Goal: Task Accomplishment & Management: Use online tool/utility

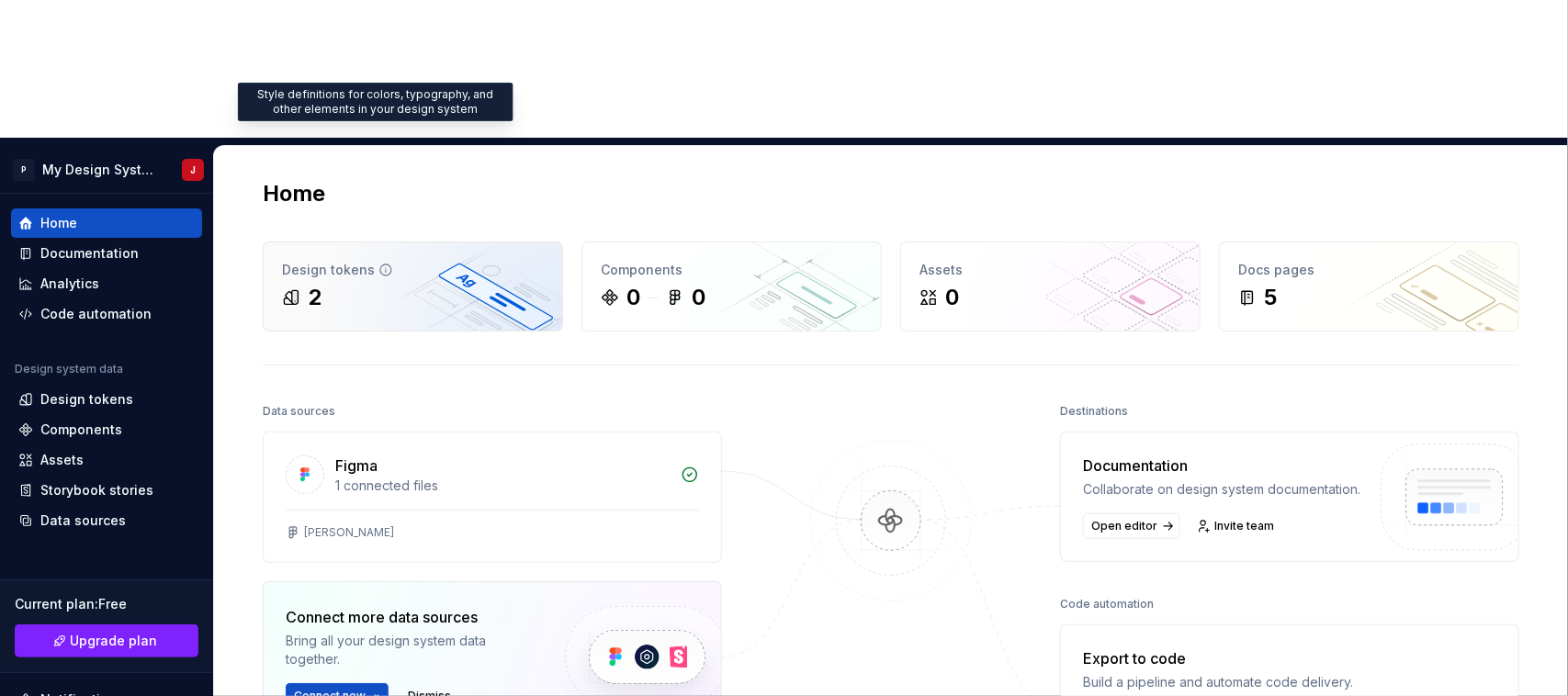
click at [381, 262] on icon at bounding box center [385, 270] width 15 height 15
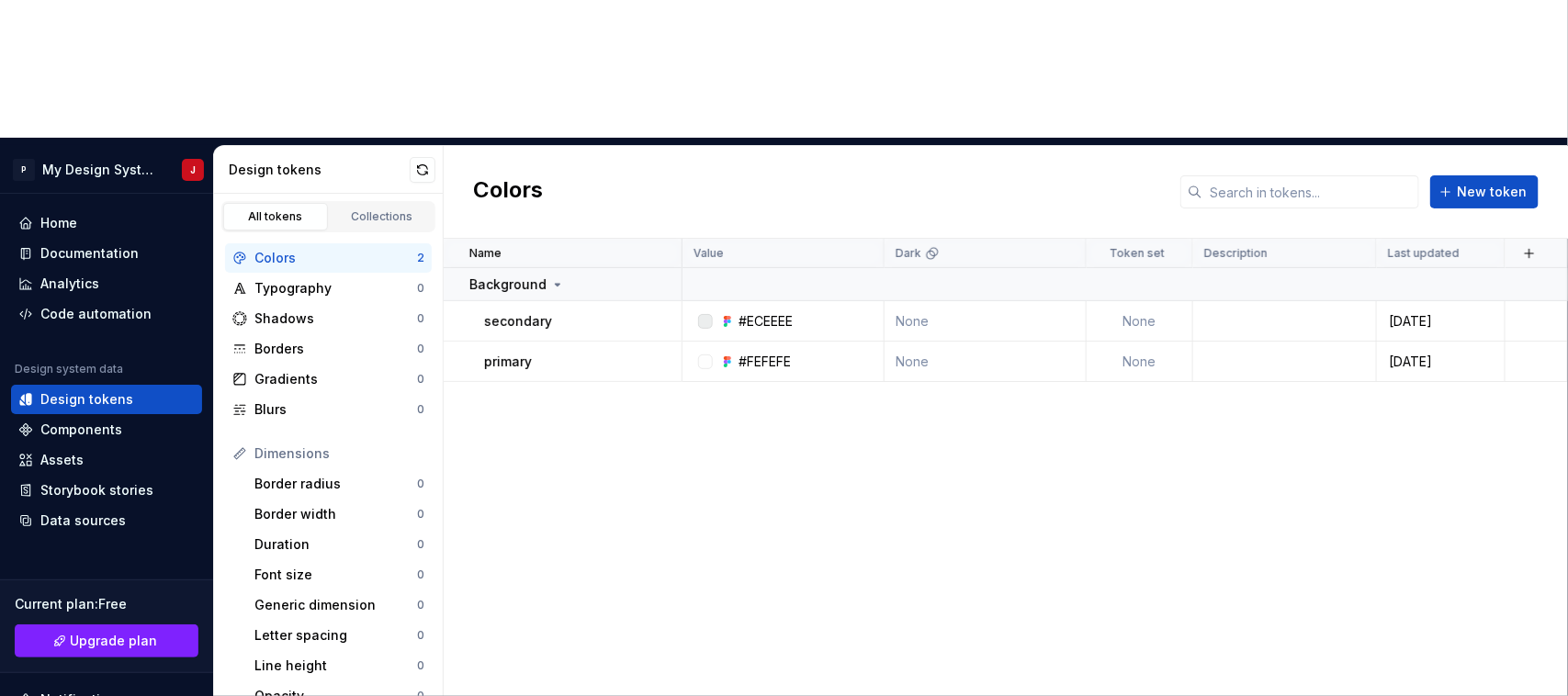
click at [652, 461] on div "Name Value Dark Token set Description Last updated Background secondary #ECEEEE…" at bounding box center [1005, 536] width 1125 height 595
click at [364, 203] on link "Collections" at bounding box center [382, 217] width 105 height 28
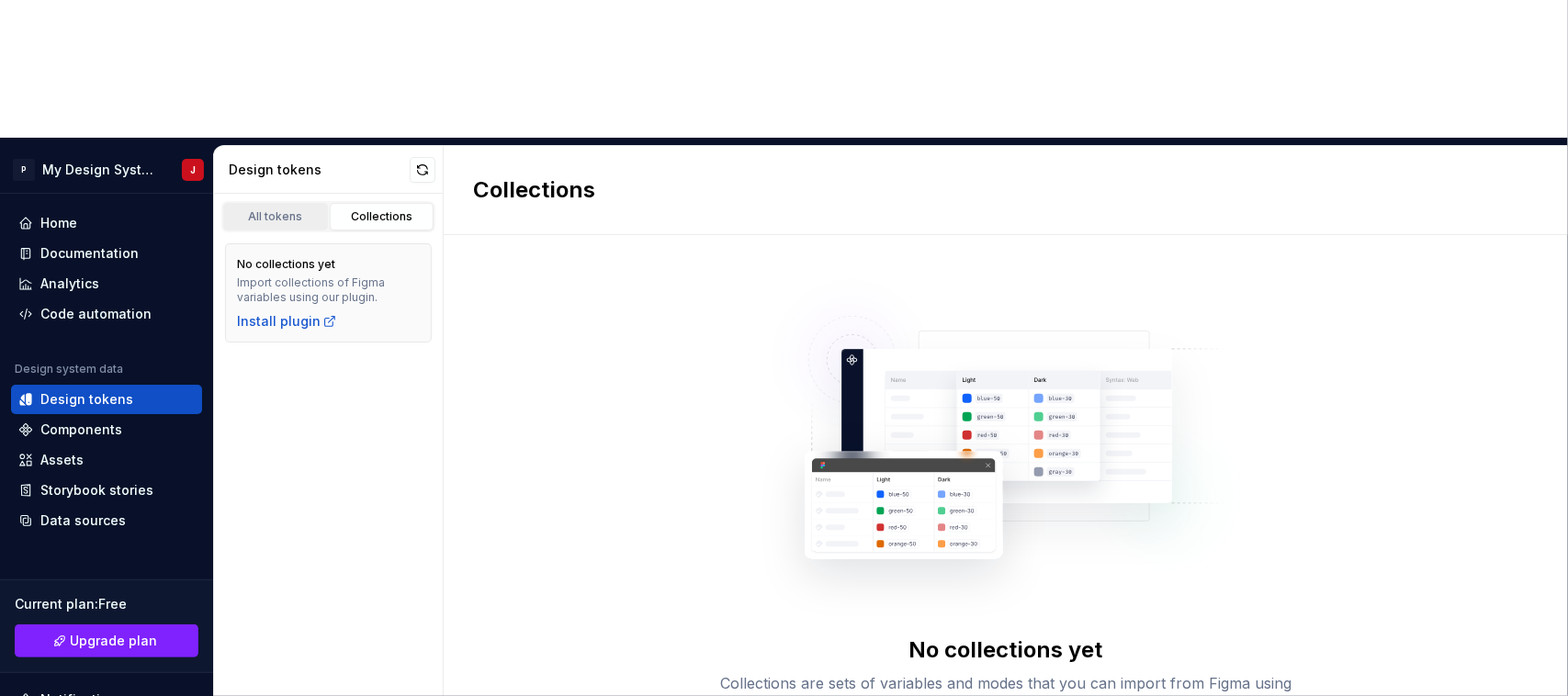
click at [294, 209] on div "All tokens" at bounding box center [275, 216] width 91 height 15
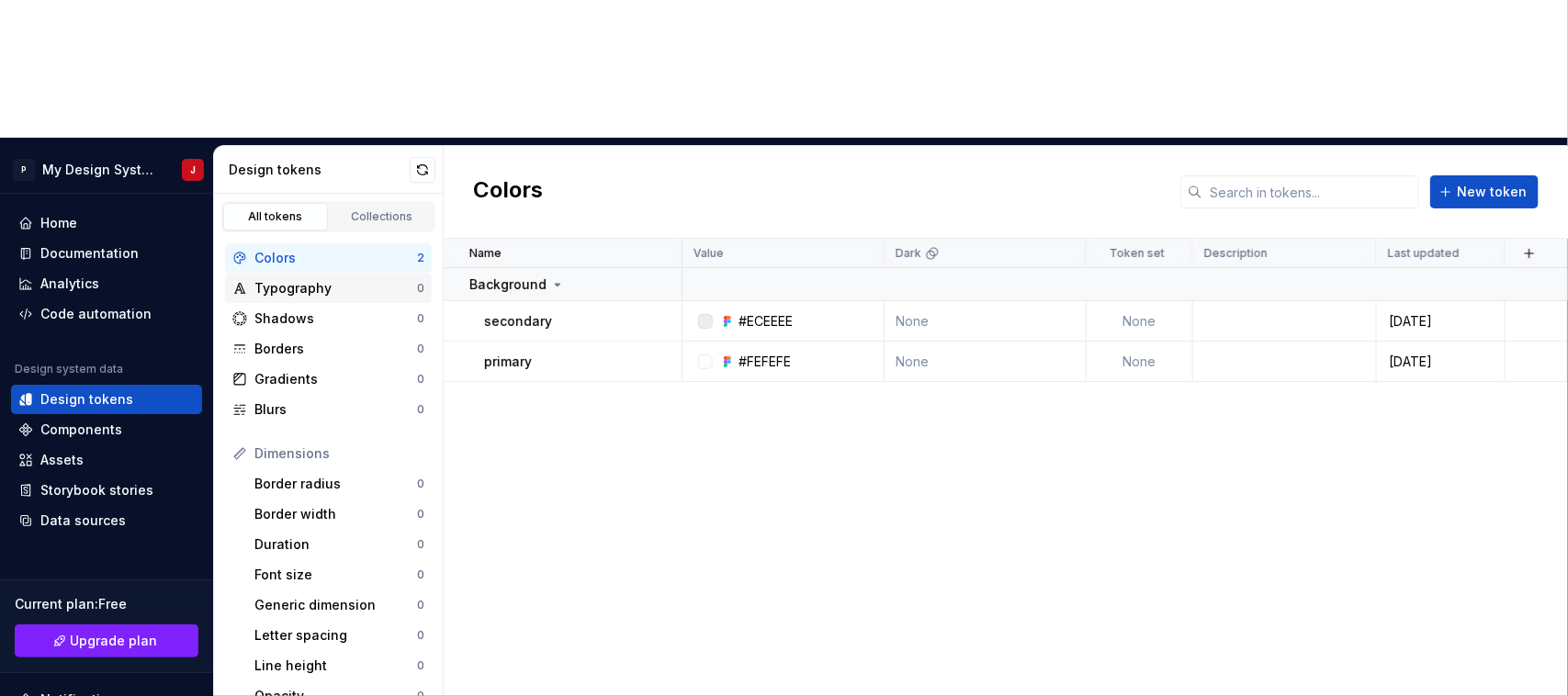
click at [343, 279] on div "Typography" at bounding box center [336, 288] width 162 height 19
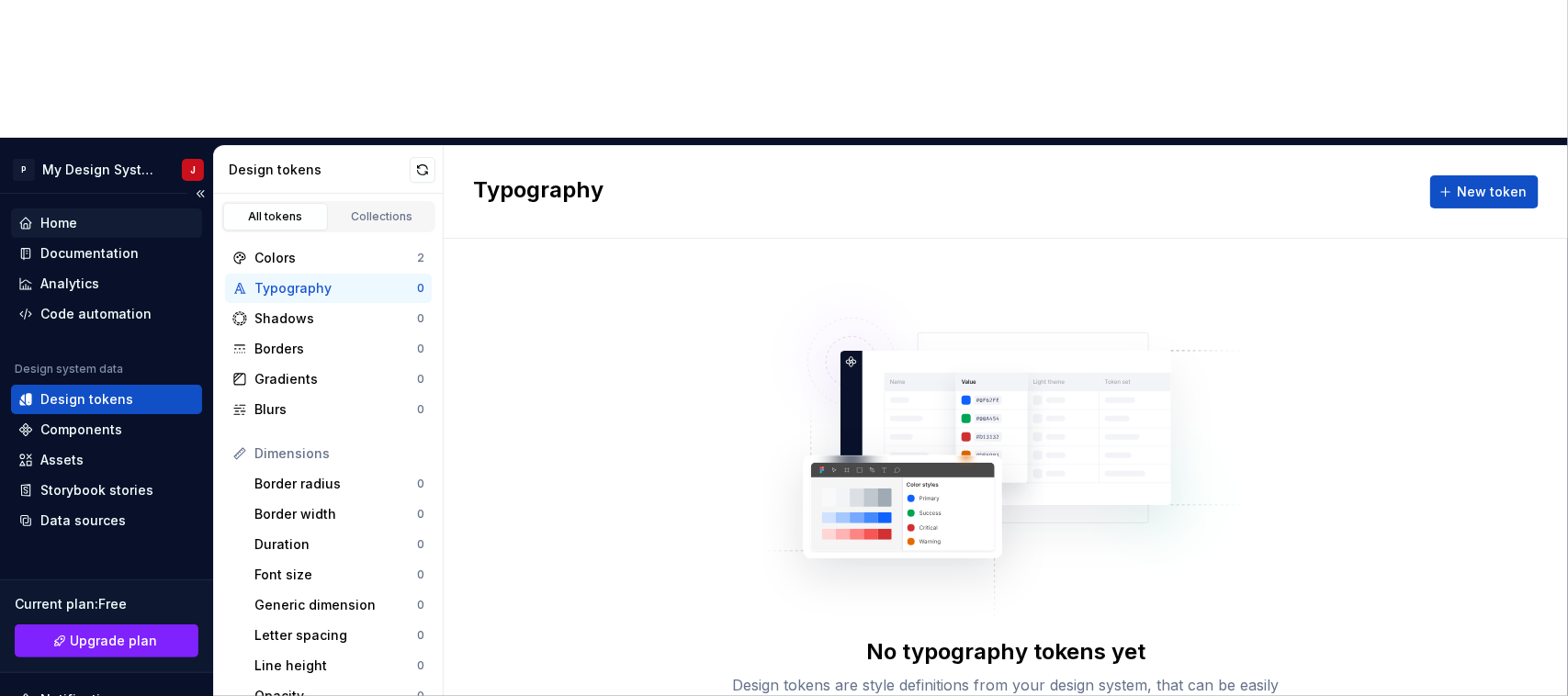
click at [89, 214] on div "Home" at bounding box center [106, 223] width 176 height 19
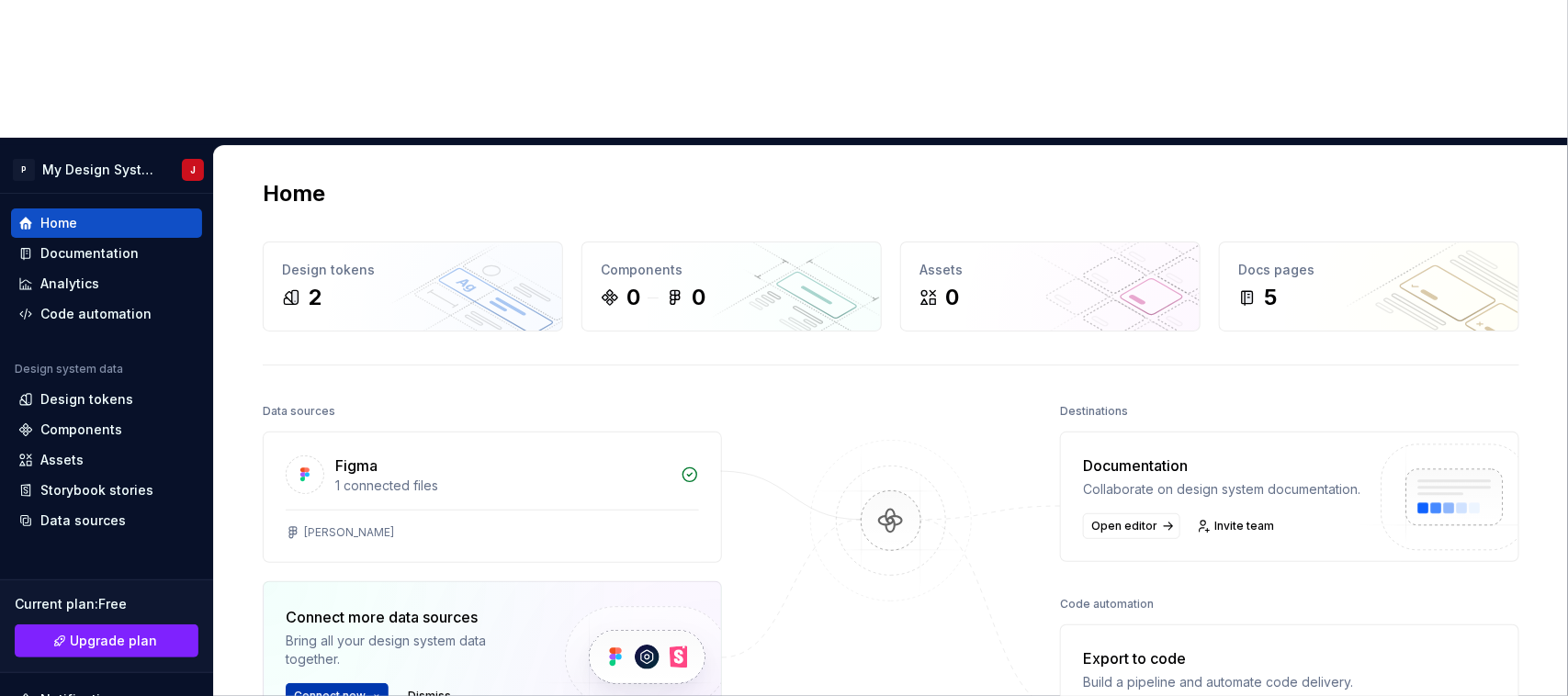
click at [352, 565] on html "P My Design System J Home Documentation Analytics Code automation Design system…" at bounding box center [784, 348] width 1568 height 696
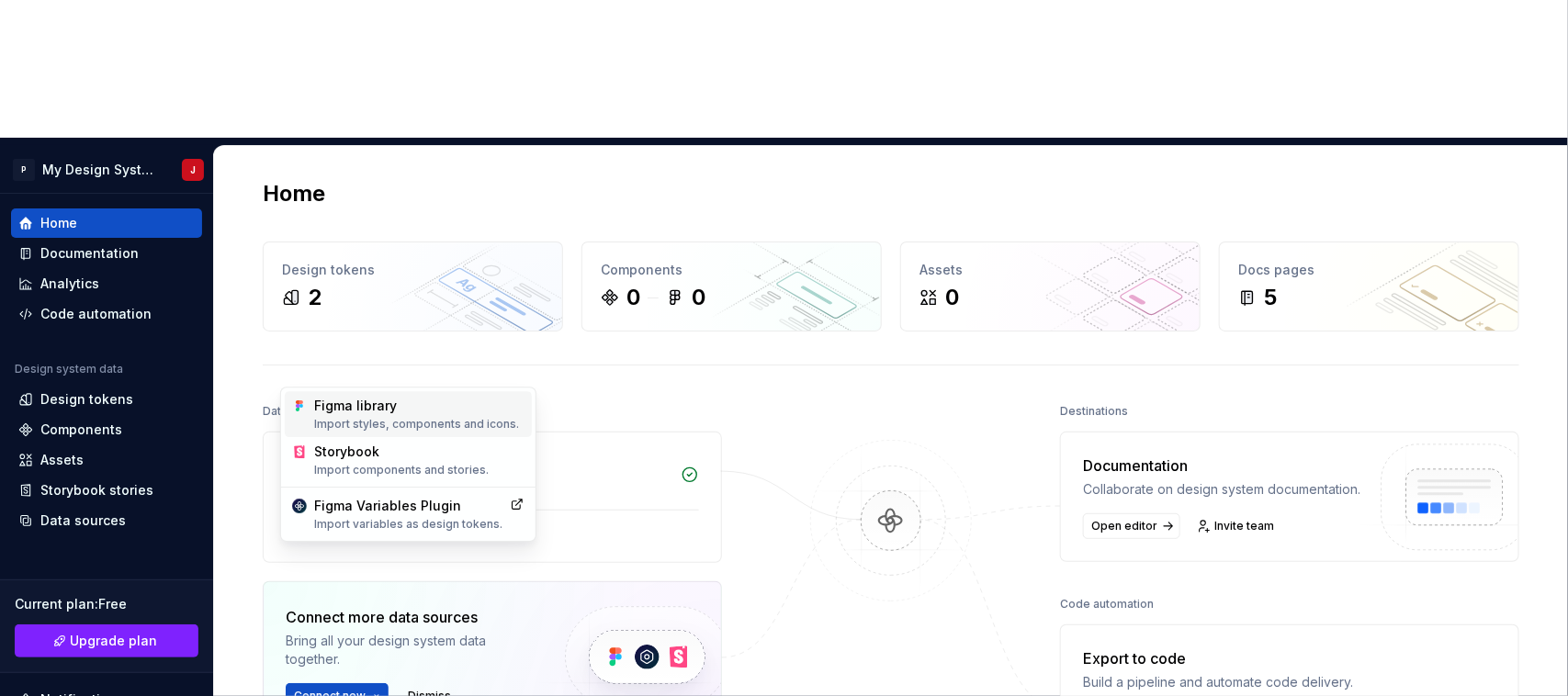
click at [397, 402] on div "Figma library Import styles, components and icons." at bounding box center [419, 413] width 210 height 35
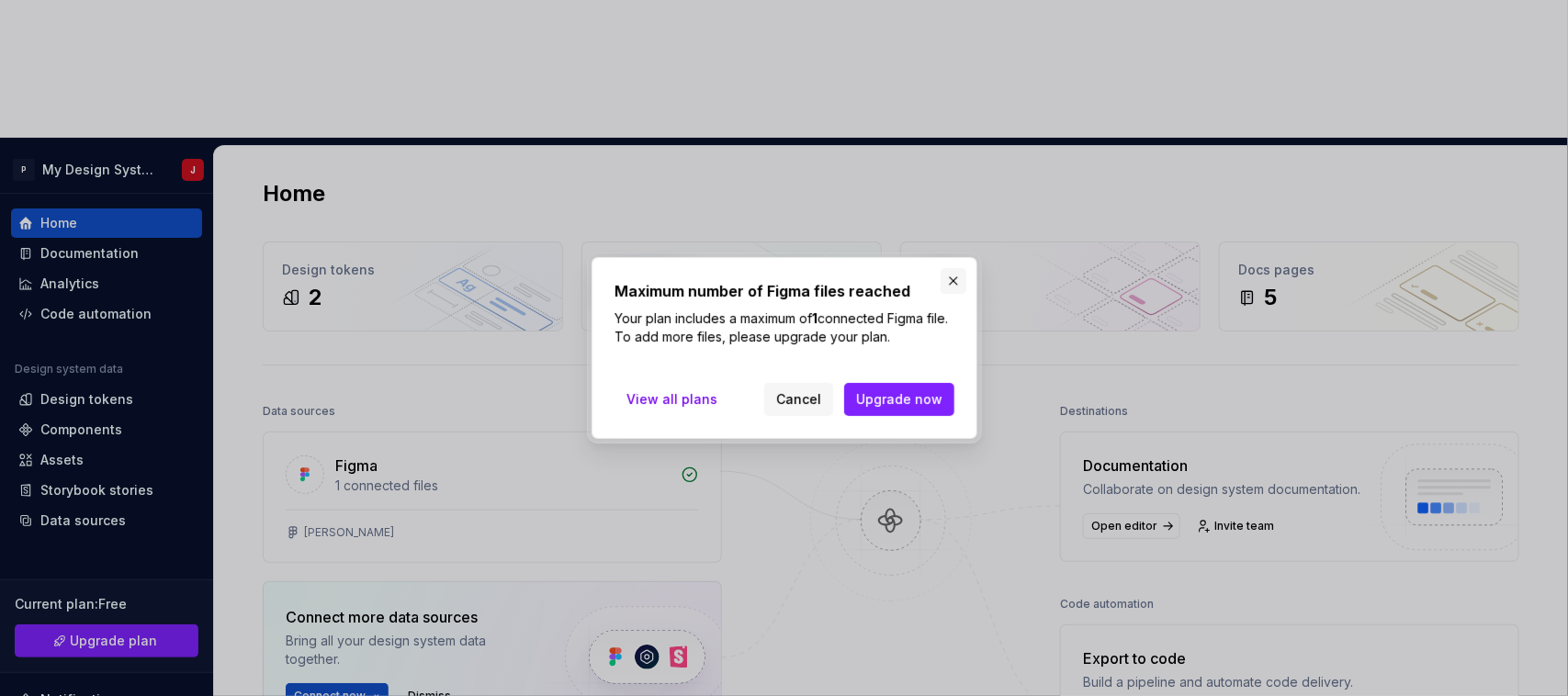
click at [956, 283] on button "button" at bounding box center [954, 281] width 26 height 26
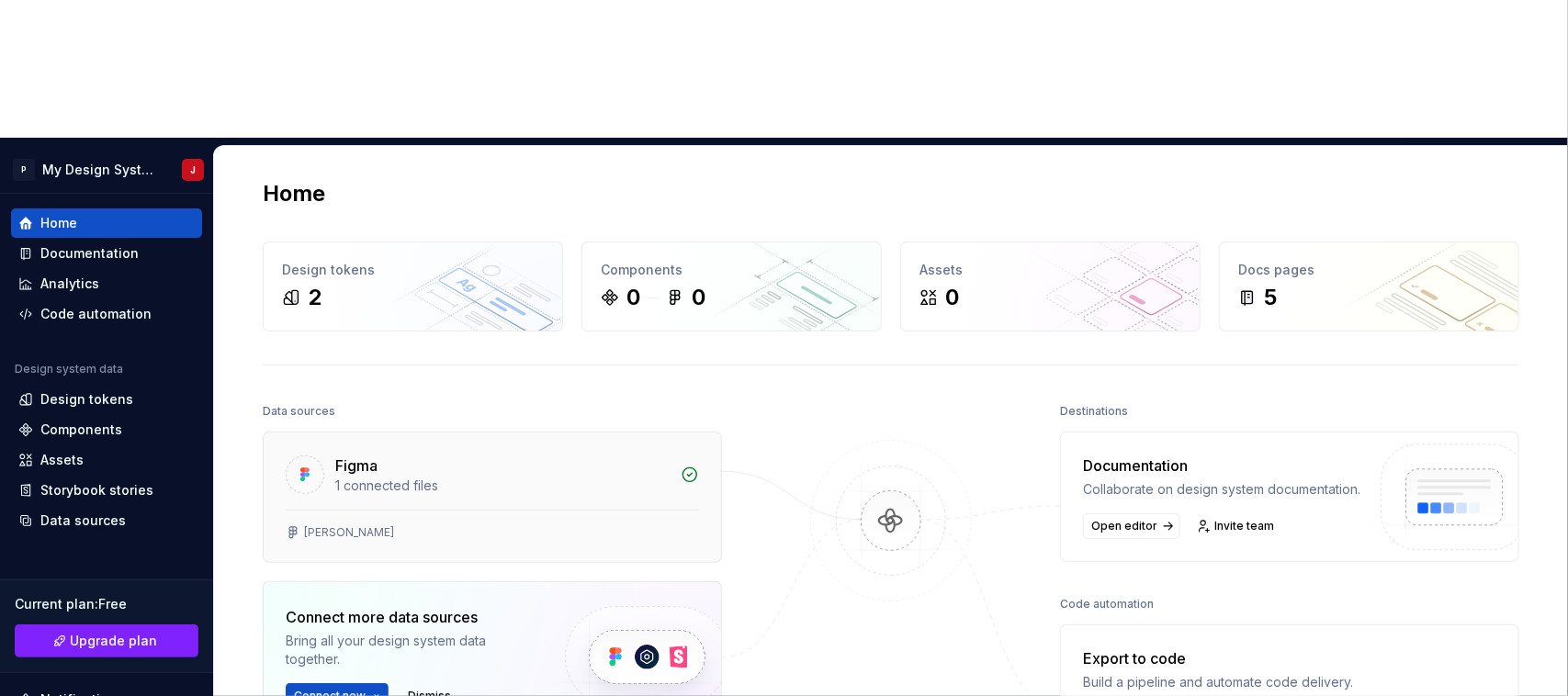
click at [455, 454] on div "Figma" at bounding box center [502, 466] width 334 height 22
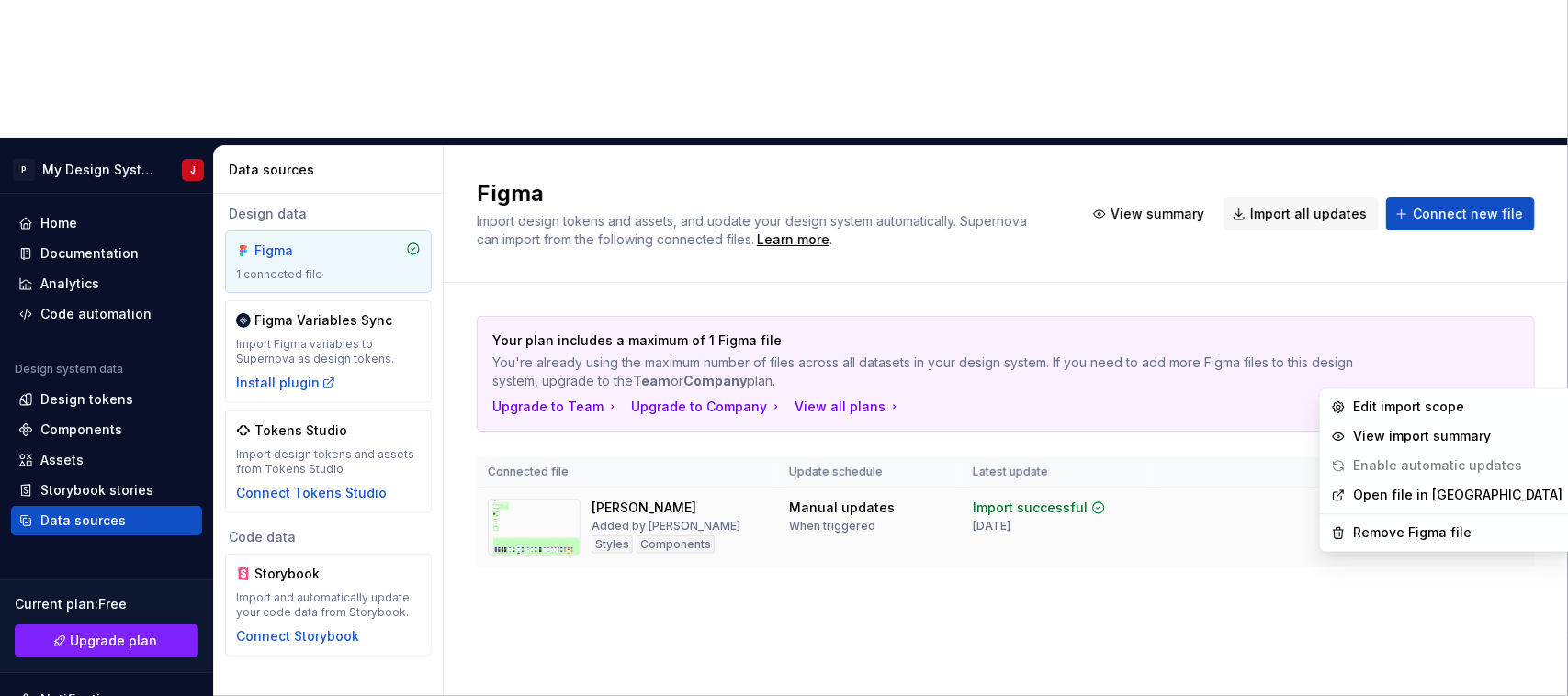
click at [1514, 372] on html "P My Design System J Home Documentation Analytics Code automation Design system…" at bounding box center [784, 348] width 1568 height 696
click at [1369, 519] on div "Remove Figma file" at bounding box center [1447, 533] width 246 height 29
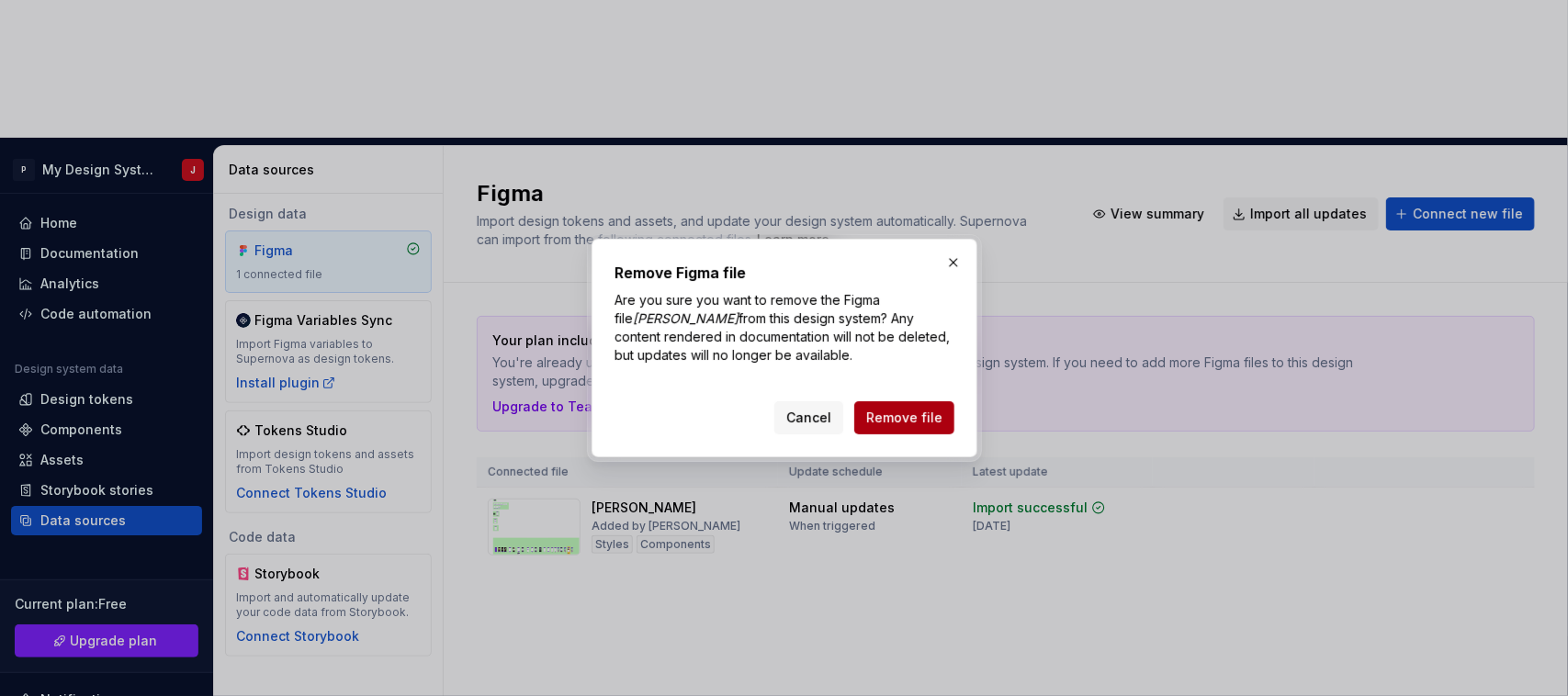
click at [937, 406] on button "Remove file" at bounding box center [903, 417] width 100 height 33
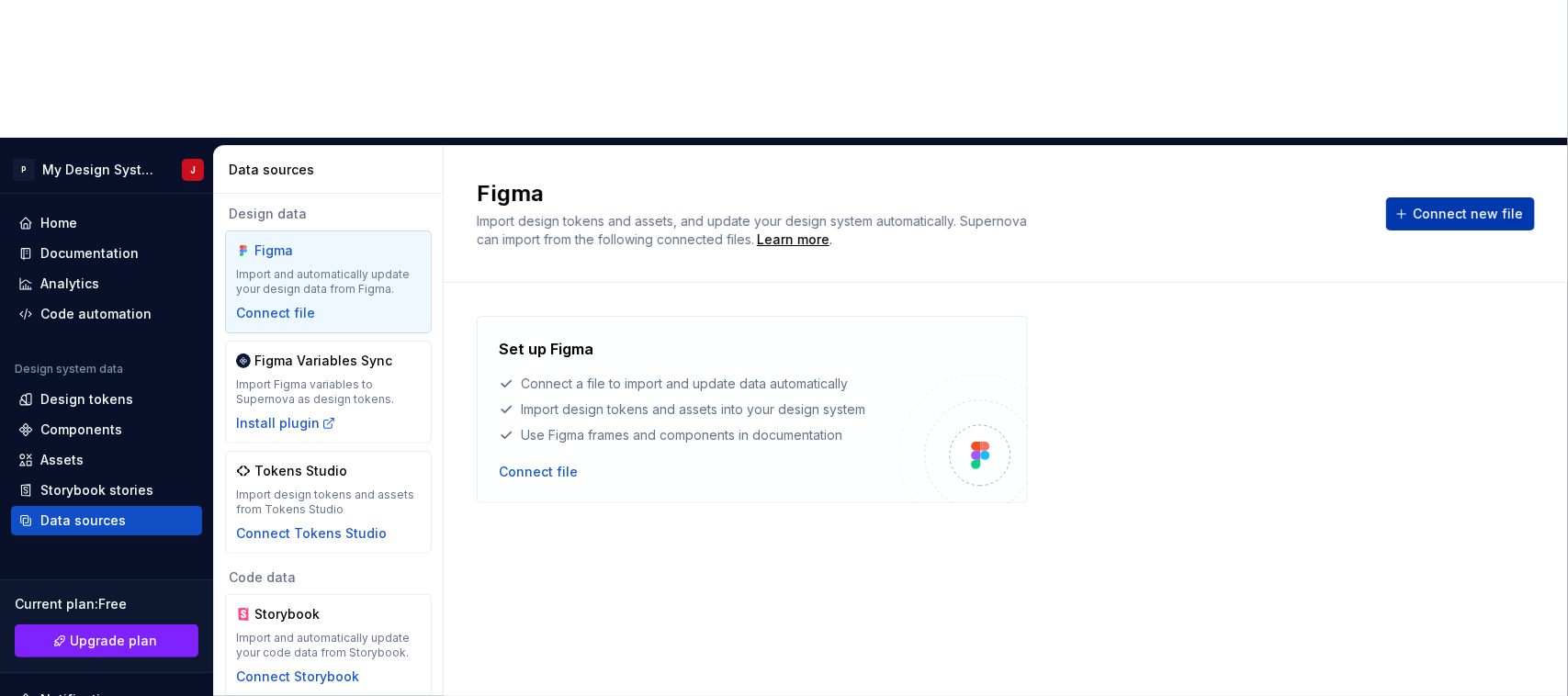
click at [1459, 204] on span "Connect new file" at bounding box center [1468, 214] width 110 height 19
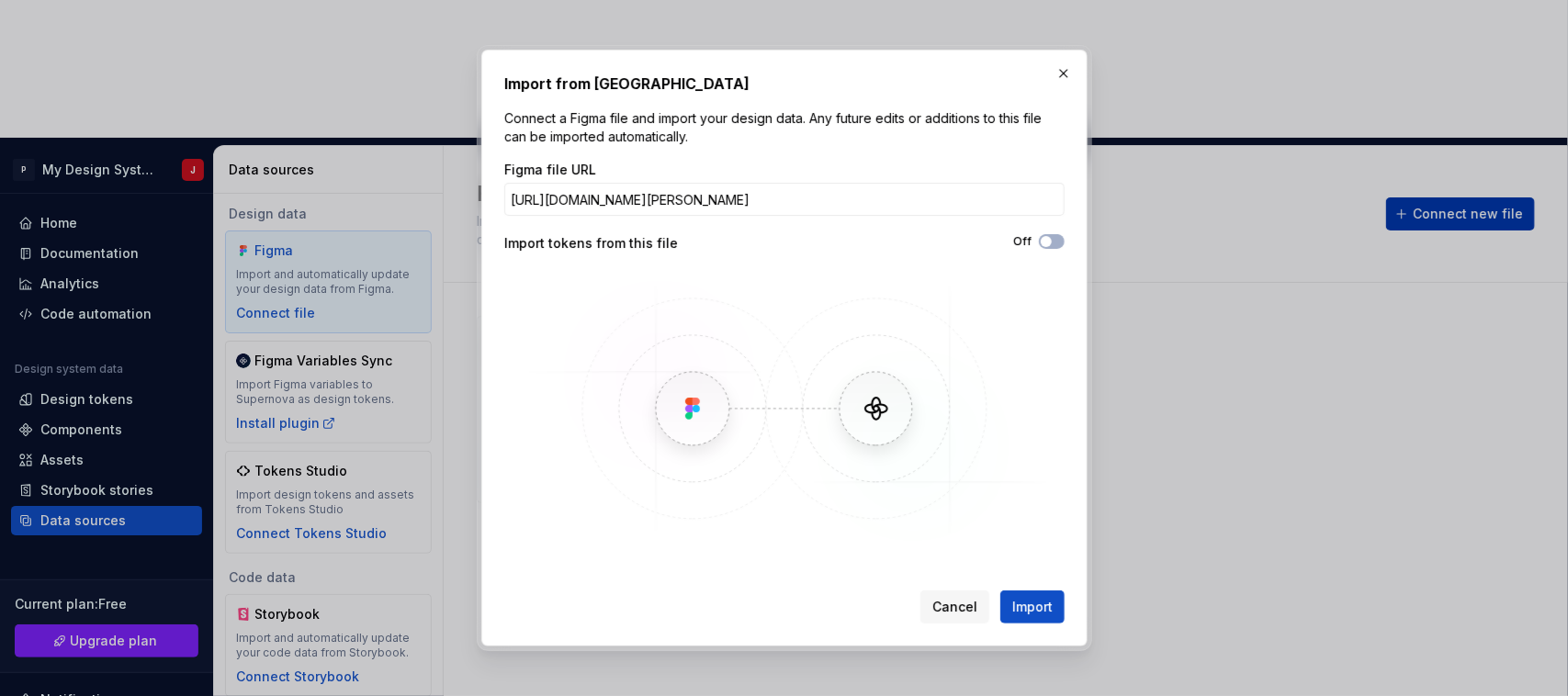
scroll to position [0, 262]
type input "[URL][DOMAIN_NAME][PERSON_NAME]"
click at [1040, 602] on span "Import" at bounding box center [1032, 607] width 40 height 19
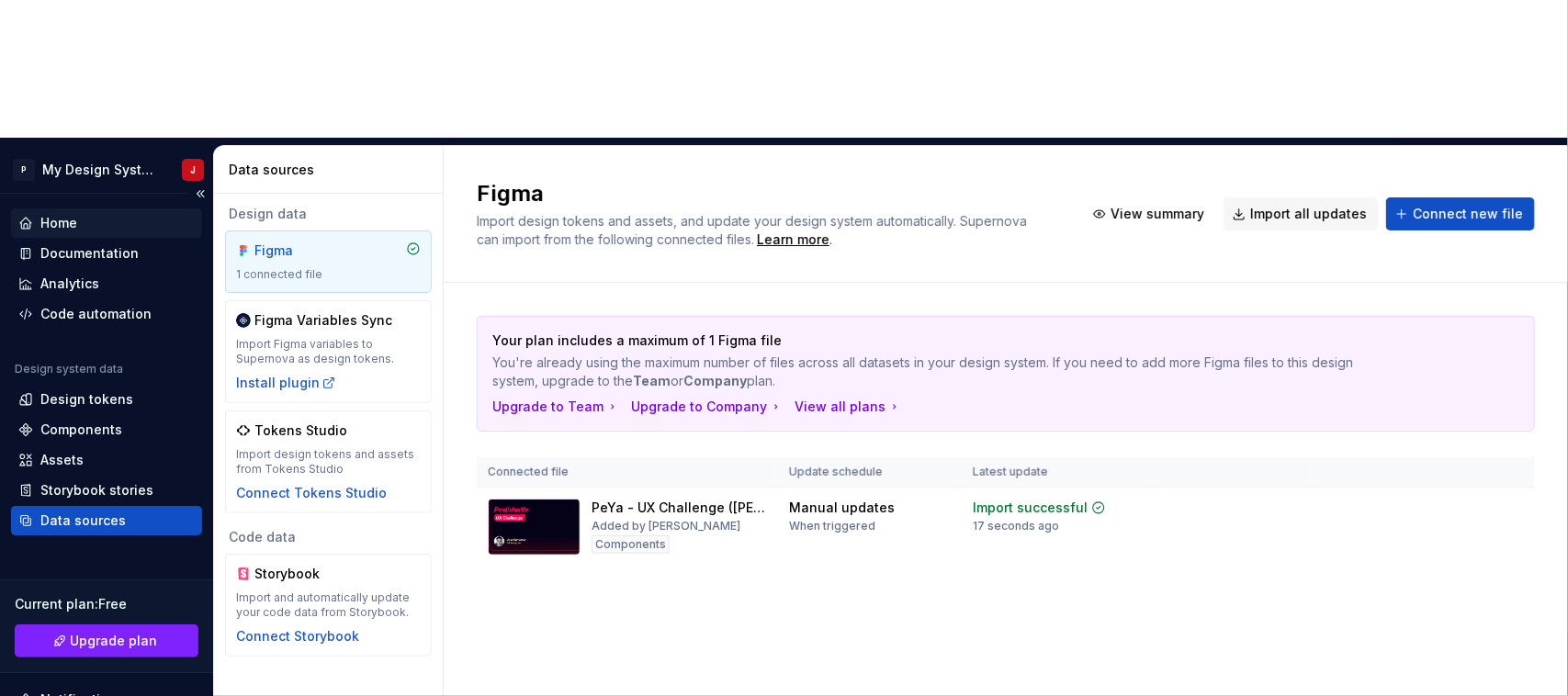
click at [66, 208] on div "Home" at bounding box center [106, 222] width 191 height 29
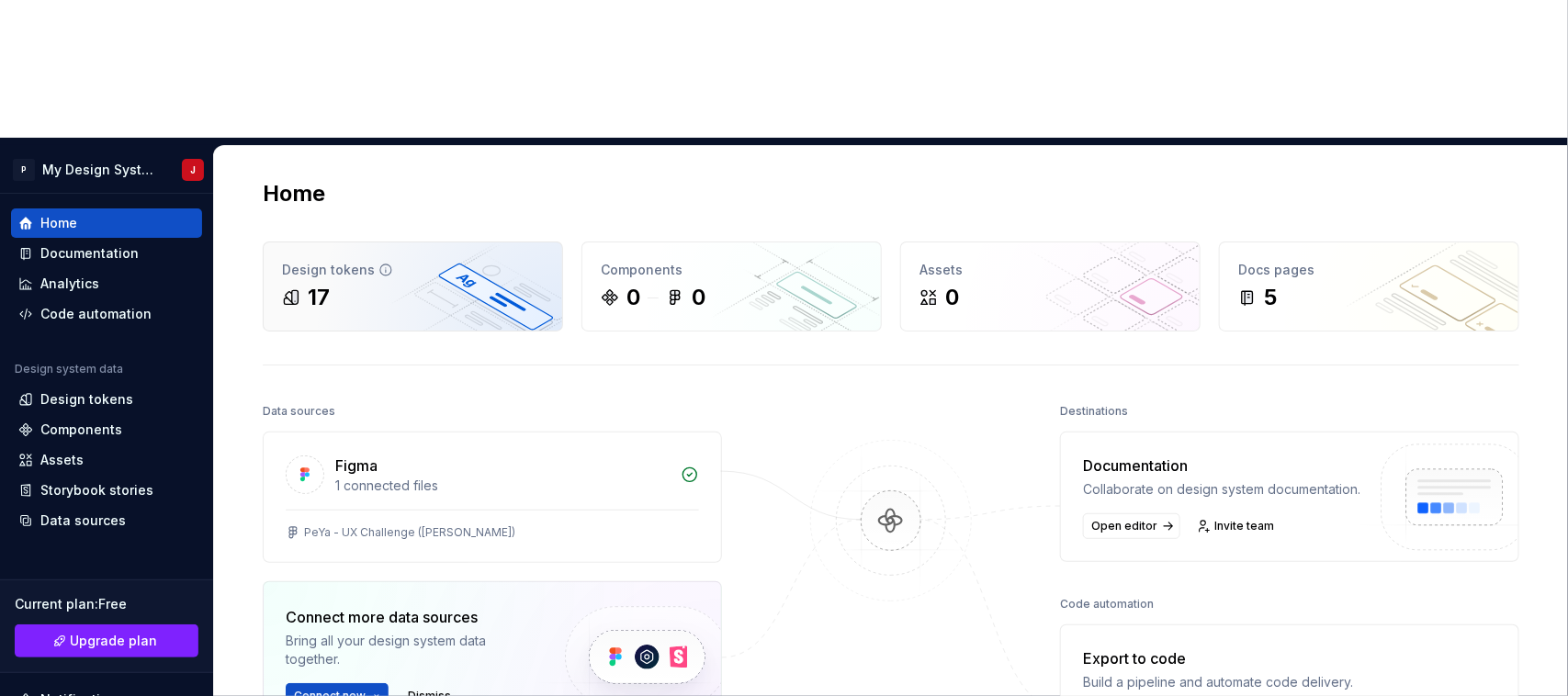
click at [294, 288] on icon at bounding box center [291, 298] width 19 height 19
